Goal: Transaction & Acquisition: Purchase product/service

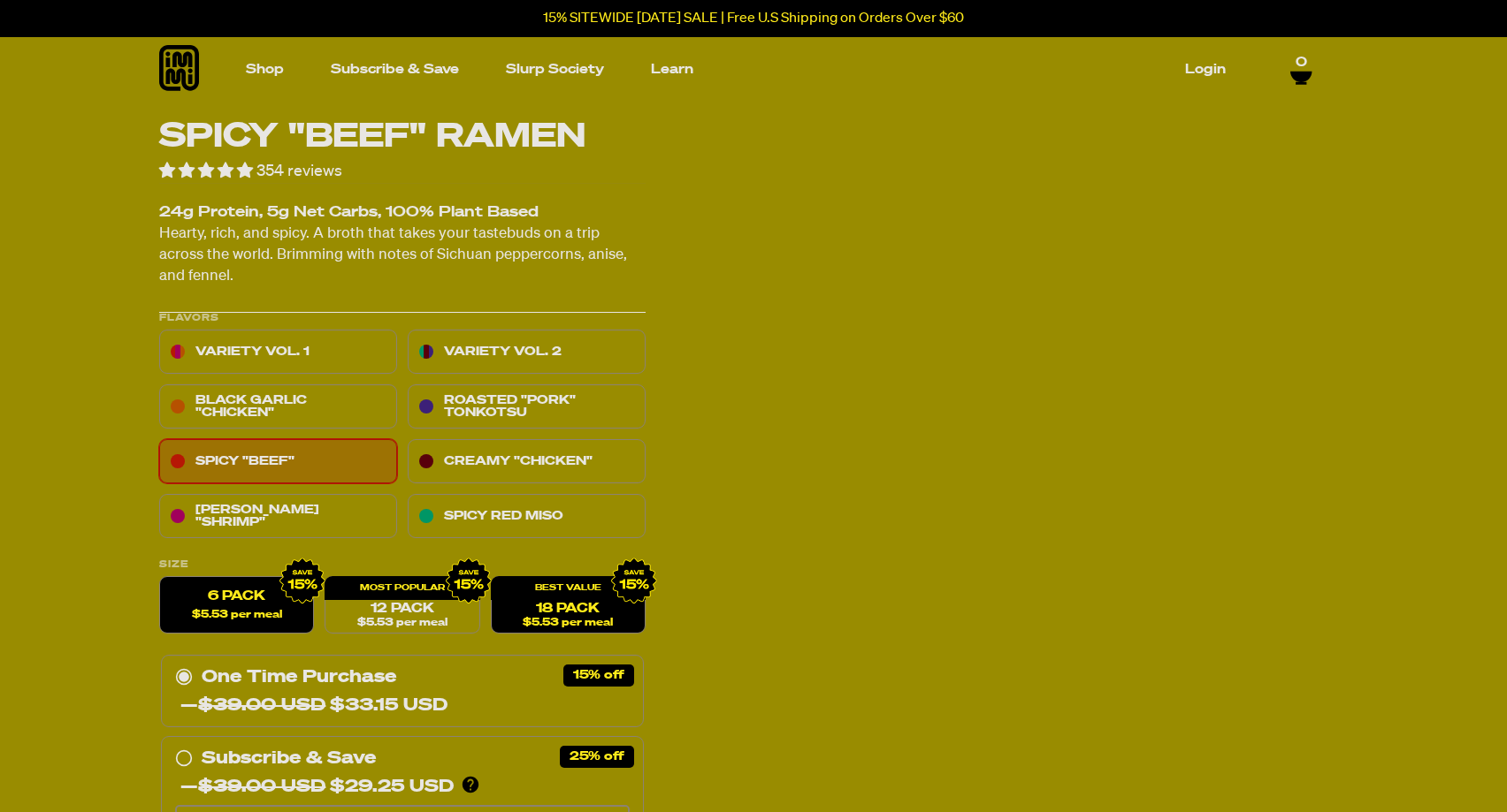
scroll to position [180, 0]
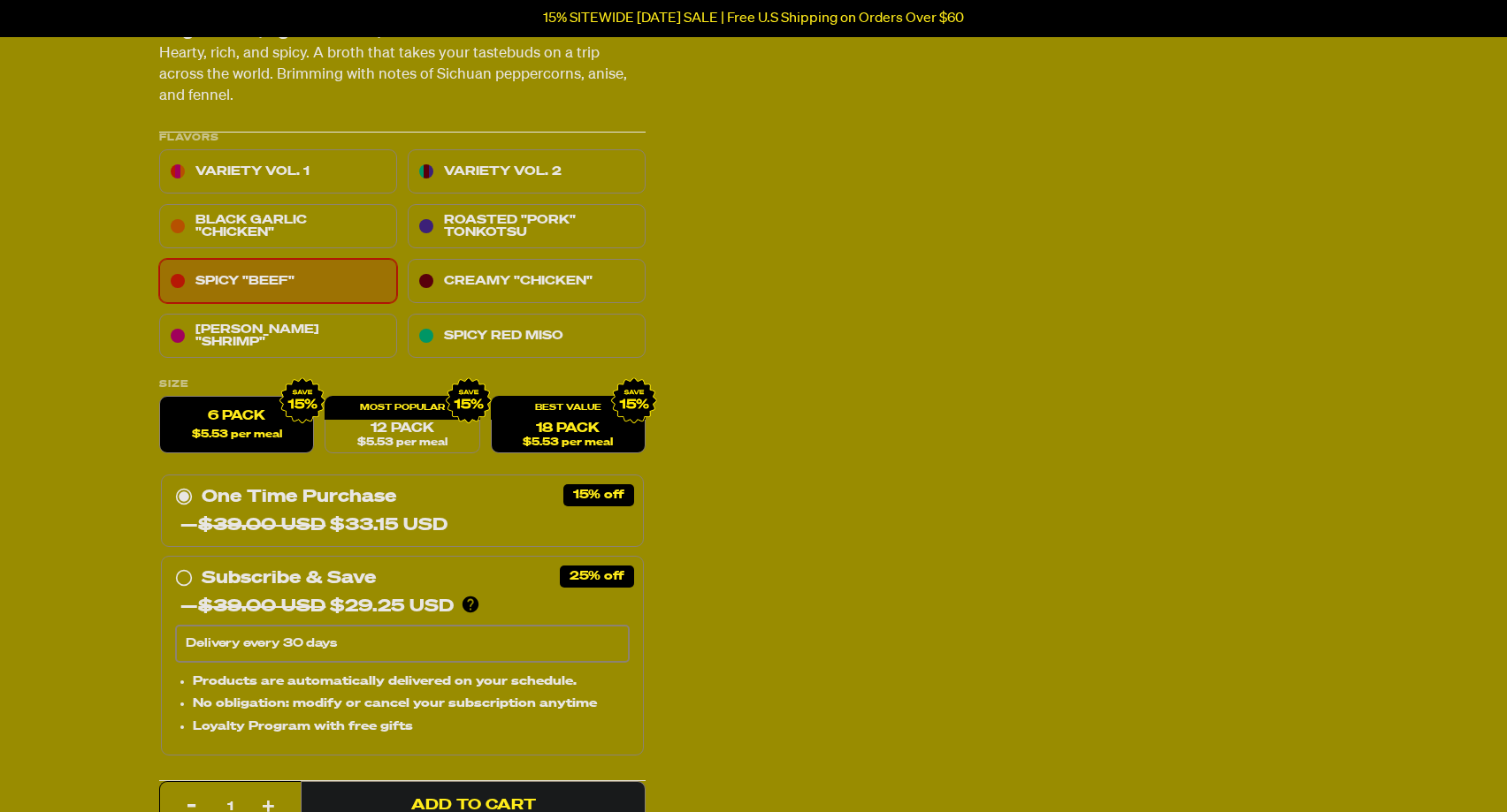
click at [572, 411] on div "18 Pack $5.53 per meal" at bounding box center [568, 426] width 155 height 57
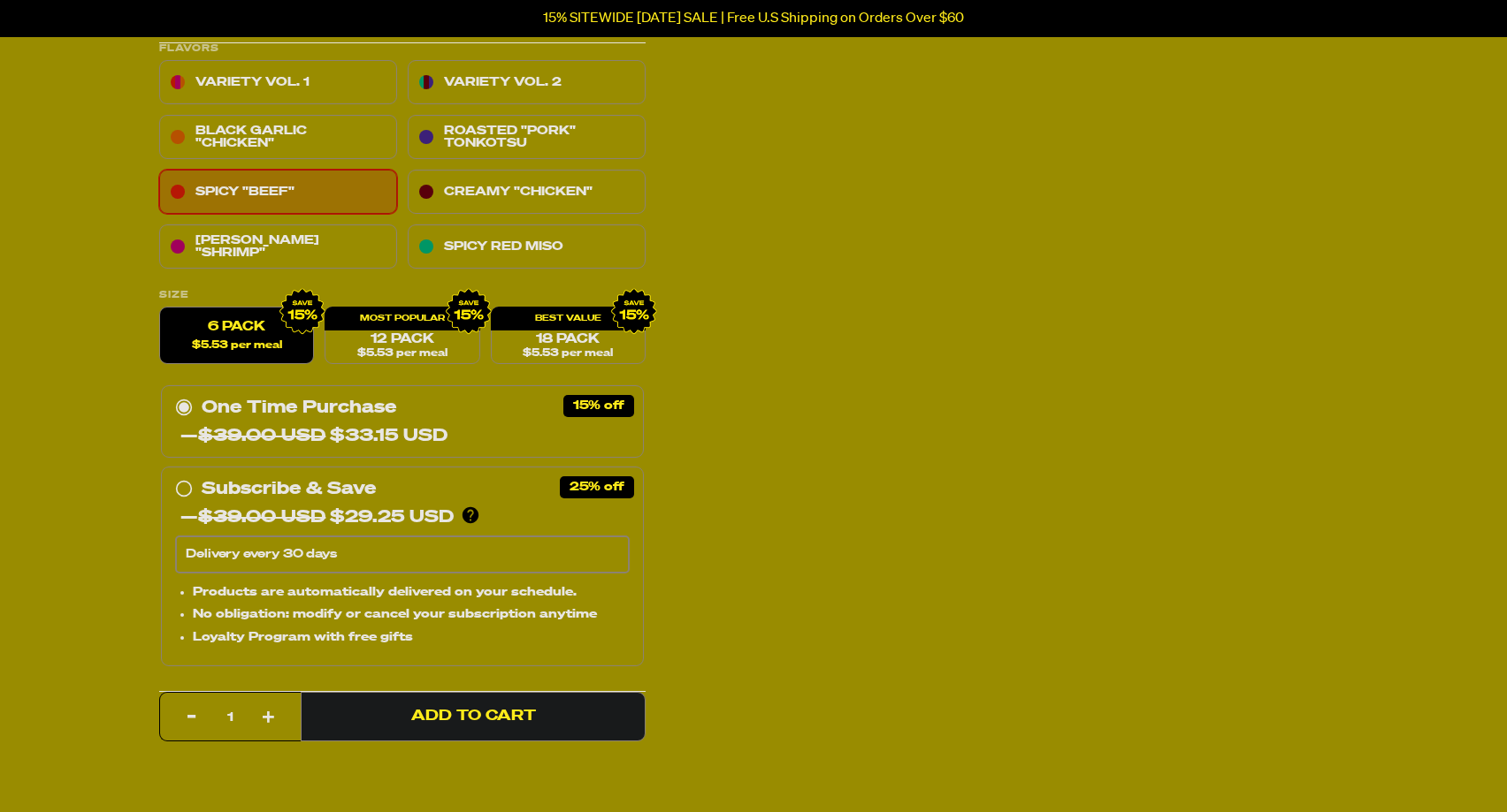
scroll to position [270, 0]
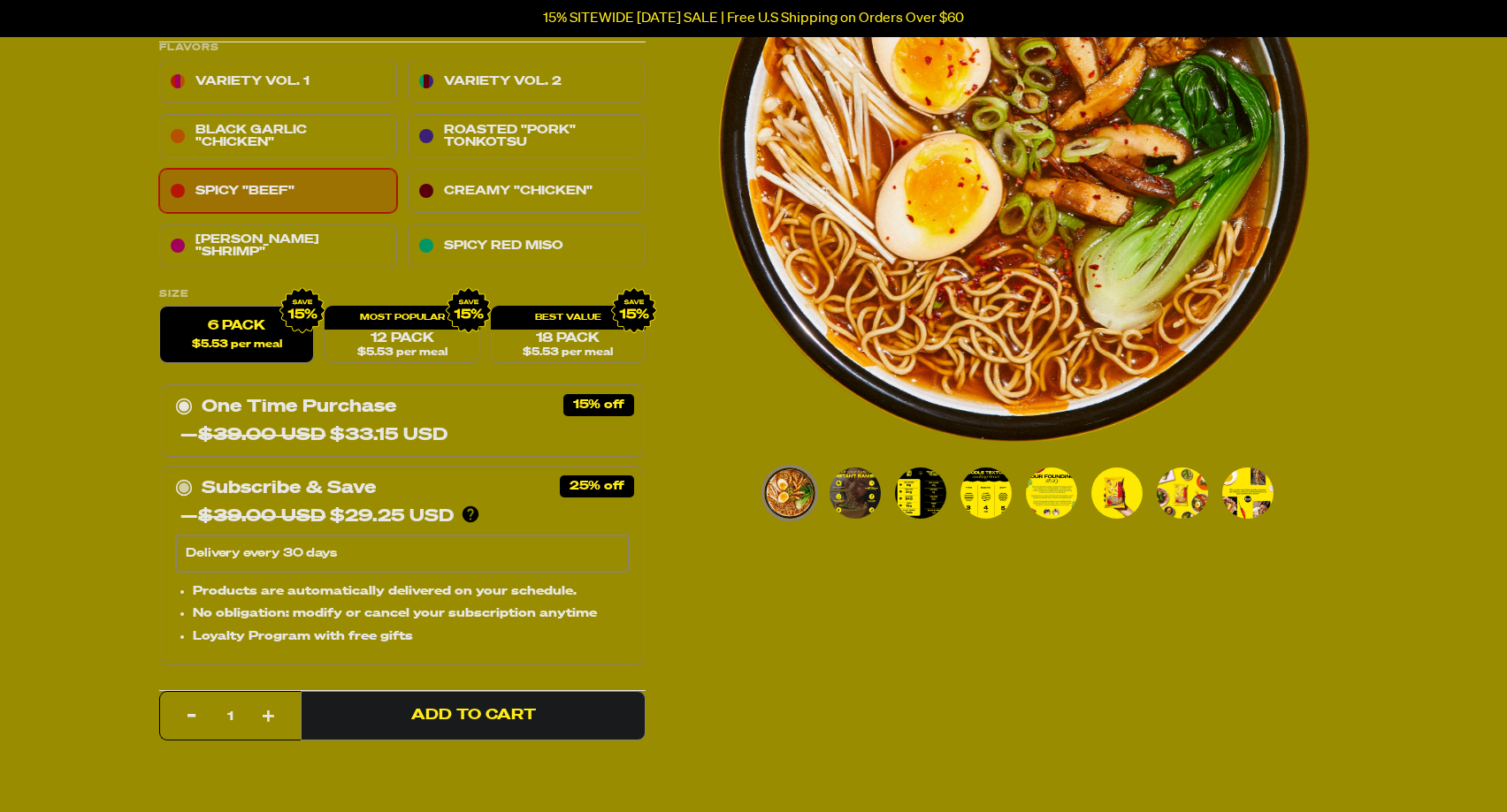
click at [184, 484] on circle at bounding box center [183, 488] width 11 height 11
click at [184, 475] on input "Subscribe & Save 25% — $39.00 USD $29.25 USD You'll receive your selected flavo…" at bounding box center [181, 475] width 11 height 0
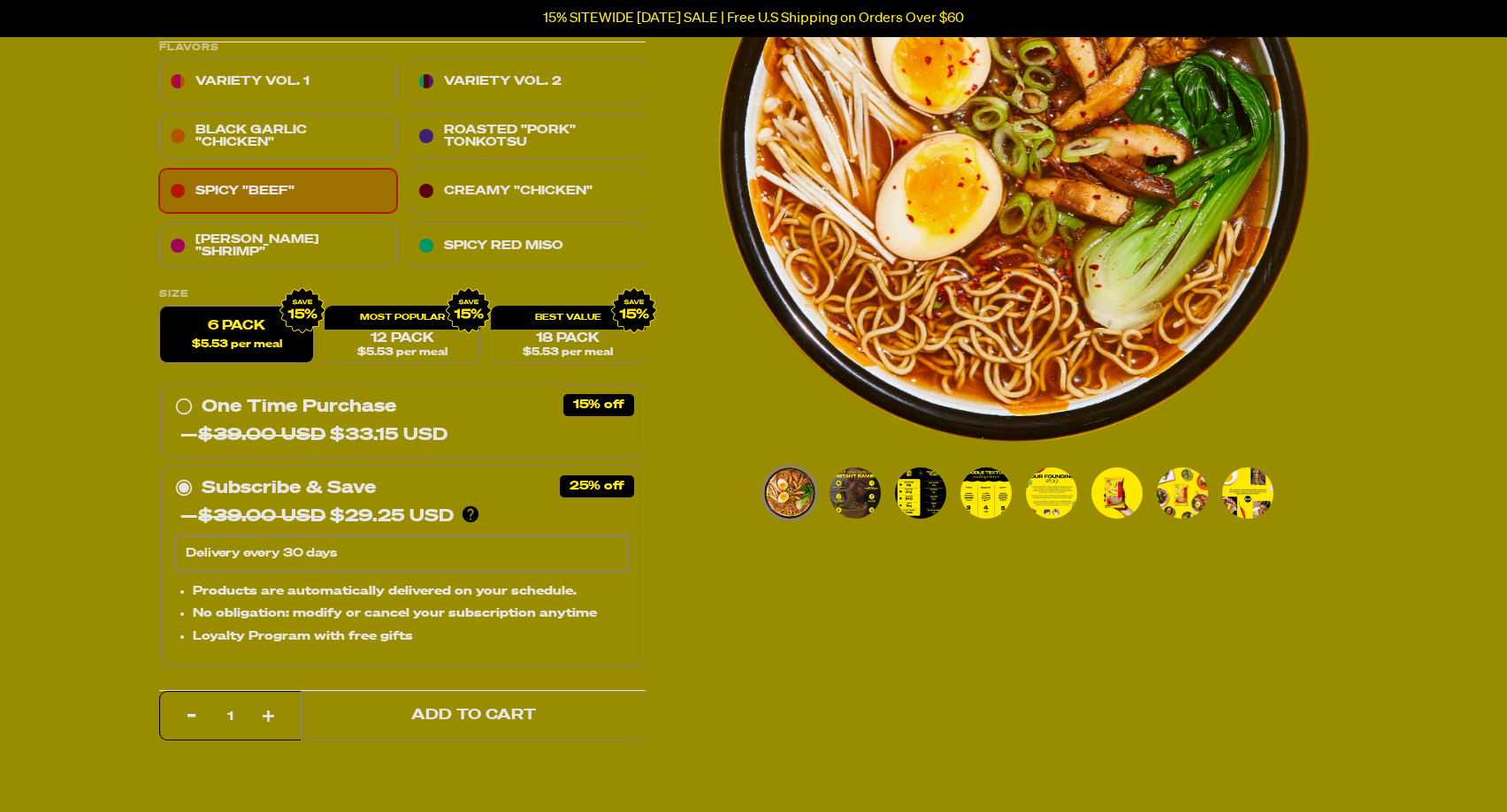
click at [456, 726] on button "Add to Cart" at bounding box center [473, 716] width 345 height 50
select select "Every 30 Days"
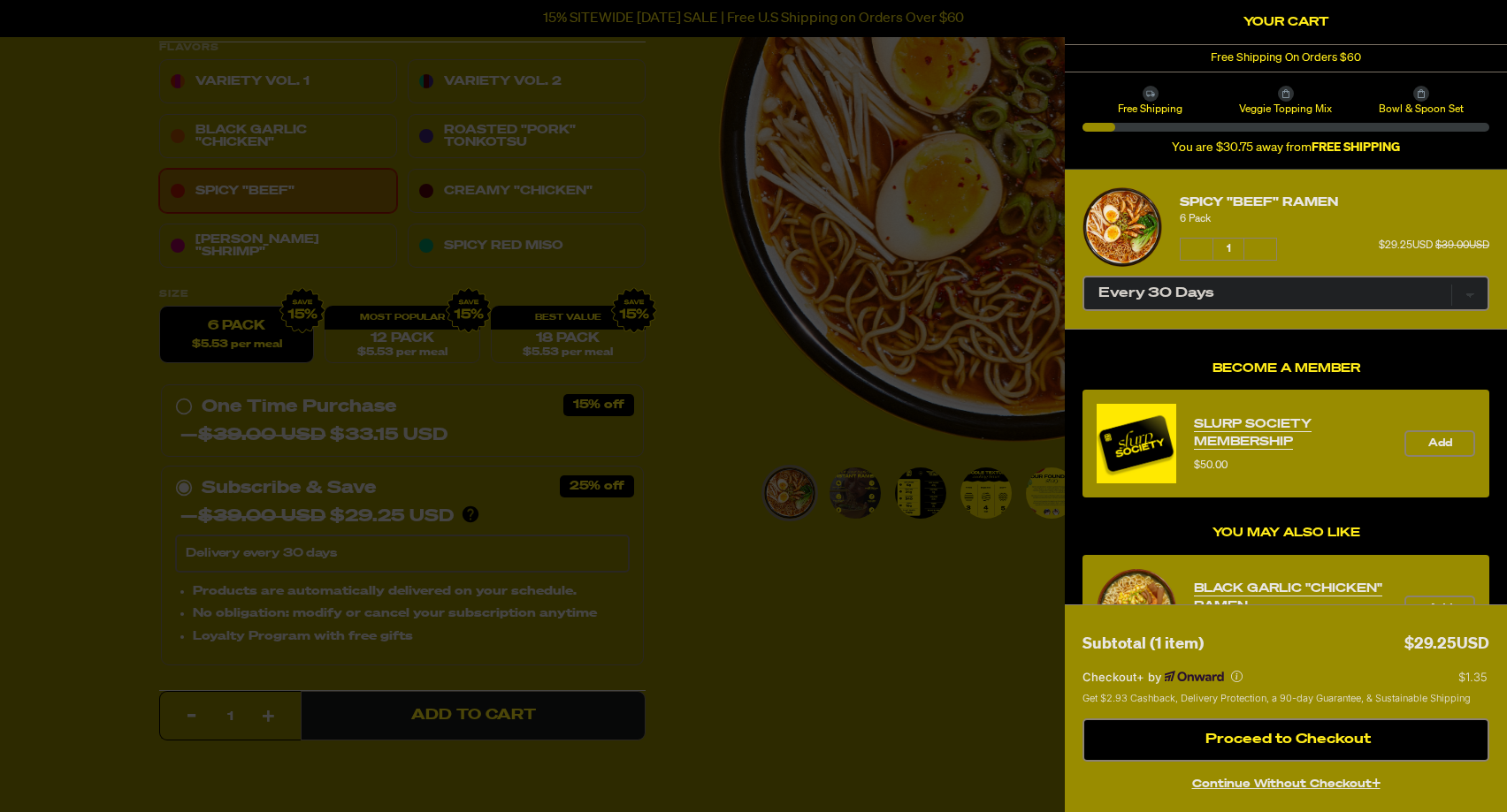
click at [1083, 276] on select "One-time only Every 30 Days" at bounding box center [1286, 293] width 407 height 35
click option "Every 30 Days" at bounding box center [0, 0] width 0 height 0
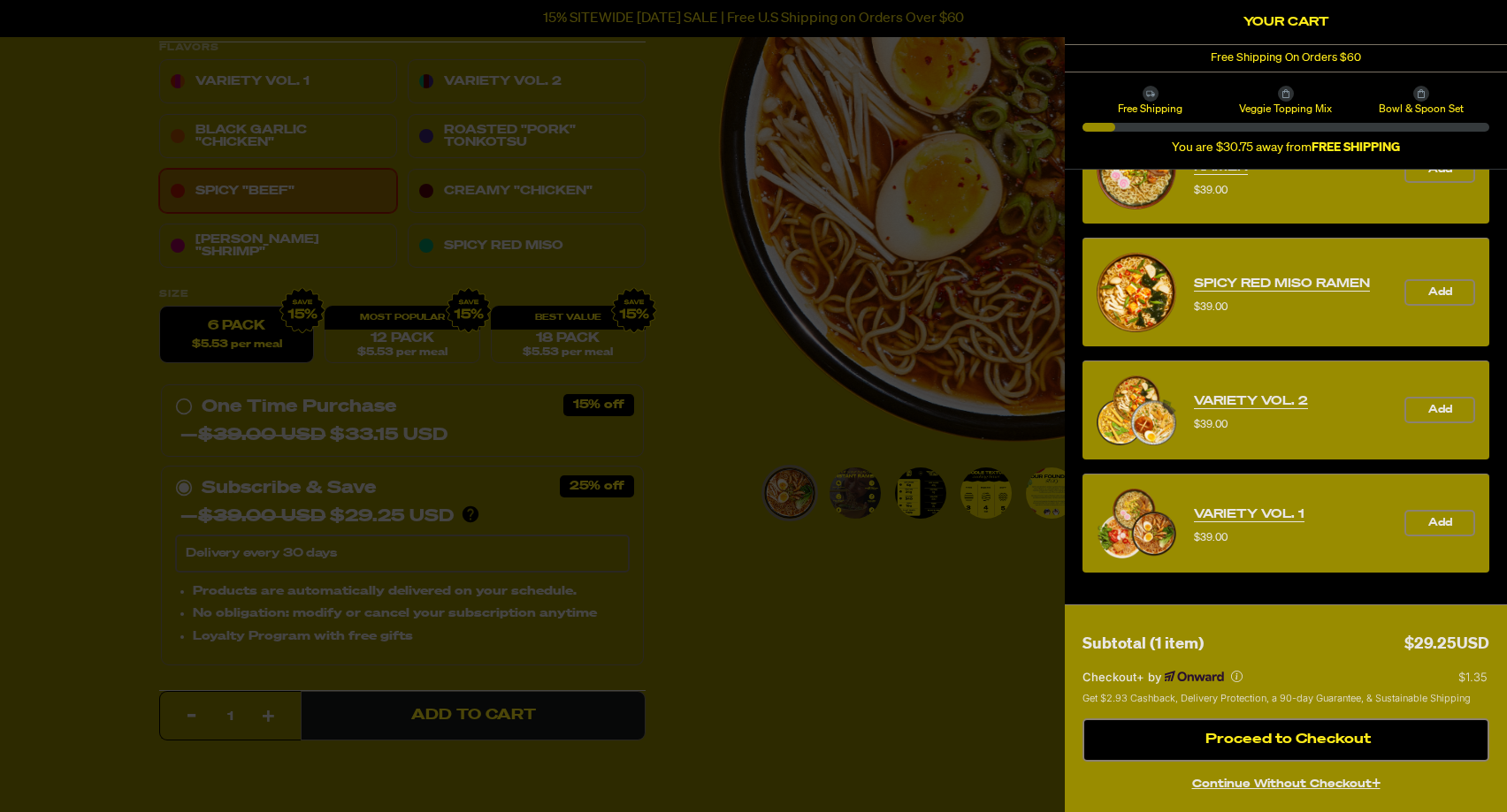
scroll to position [674, 0]
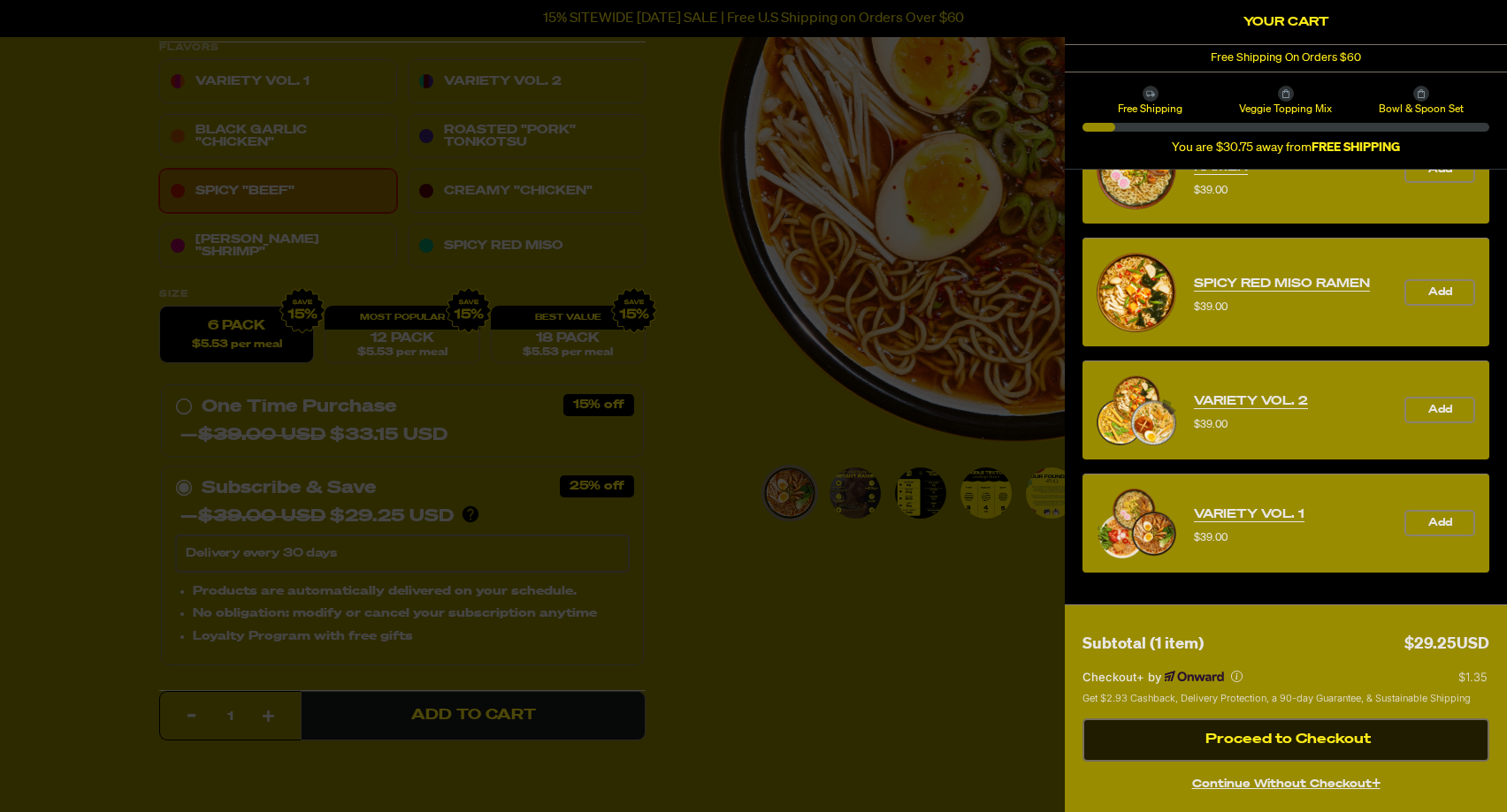
click at [1287, 737] on span "Proceed to Checkout" at bounding box center [1286, 739] width 170 height 14
